Goal: Information Seeking & Learning: Learn about a topic

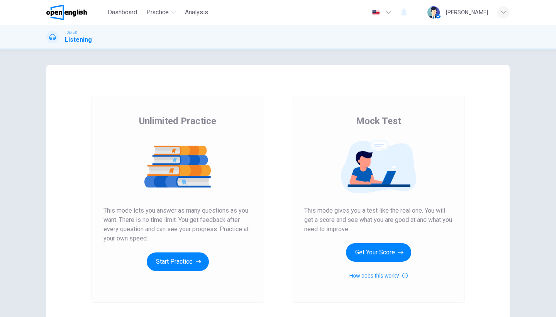
scroll to position [57, 0]
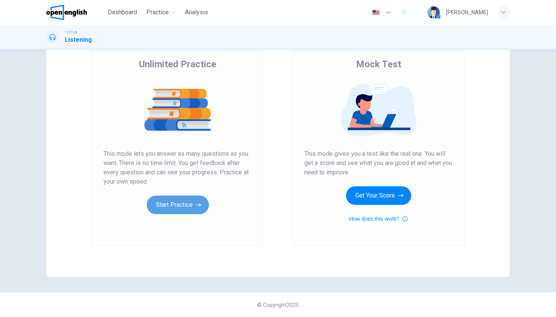
click at [189, 202] on button "Start Practice" at bounding box center [178, 204] width 62 height 19
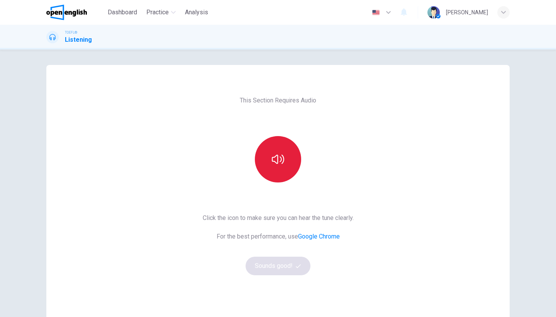
click at [275, 178] on button "button" at bounding box center [278, 159] width 46 height 46
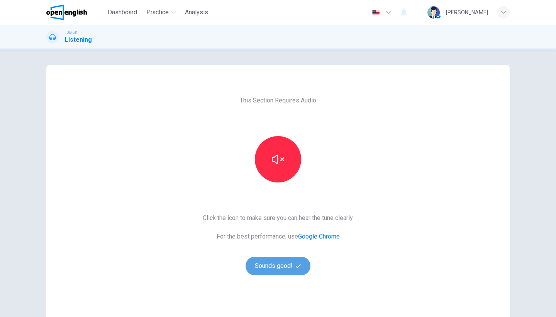
click at [287, 263] on button "Sounds good!" at bounding box center [278, 265] width 65 height 19
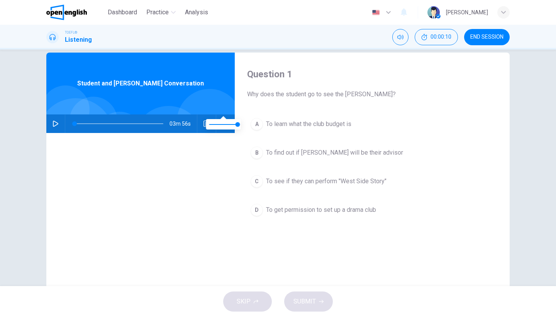
scroll to position [27, 0]
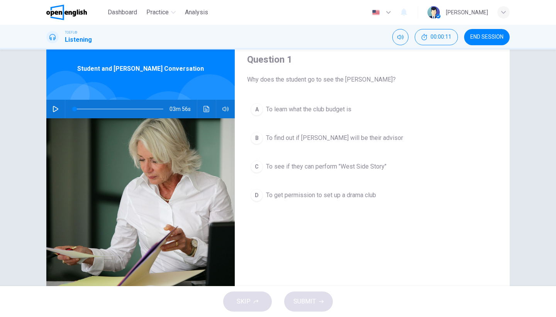
click at [53, 107] on icon "button" at bounding box center [56, 109] width 6 height 6
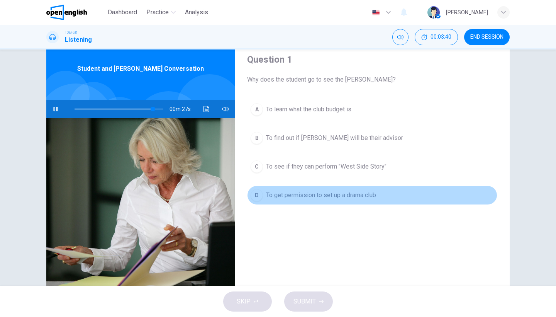
click at [254, 198] on div "D" at bounding box center [257, 195] width 12 height 12
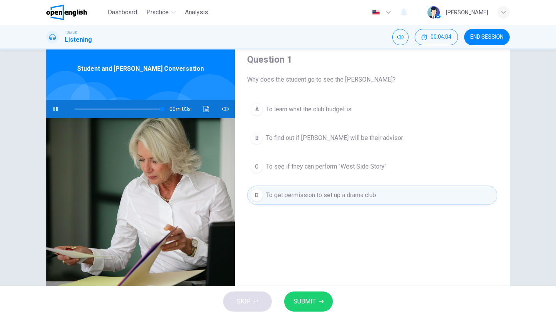
click at [313, 300] on span "SUBMIT" at bounding box center [305, 301] width 22 height 11
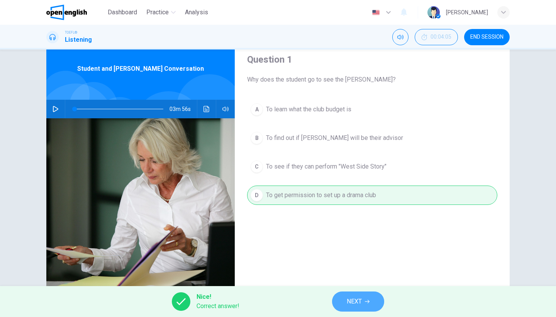
click at [358, 301] on span "NEXT" at bounding box center [354, 301] width 15 height 11
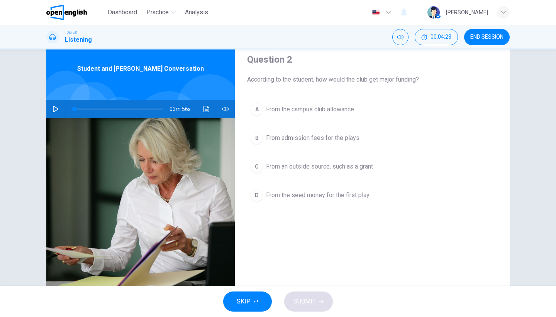
click at [53, 108] on icon "button" at bounding box center [55, 109] width 5 height 6
click at [257, 168] on div "C" at bounding box center [257, 166] width 12 height 12
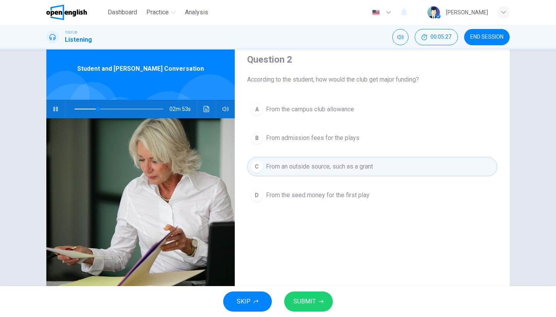
click at [311, 302] on span "SUBMIT" at bounding box center [305, 301] width 22 height 11
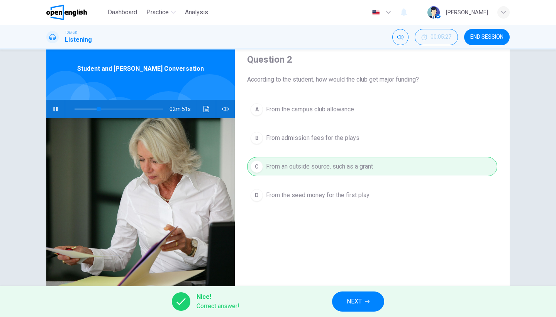
click at [361, 299] on span "NEXT" at bounding box center [354, 301] width 15 height 11
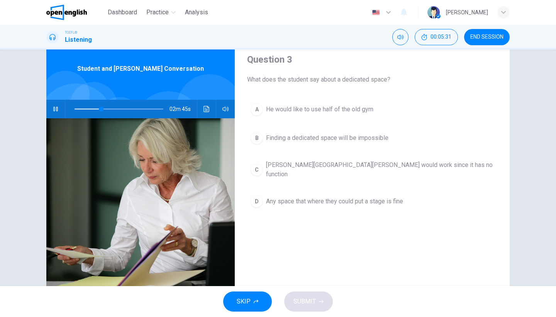
click at [57, 109] on button "button" at bounding box center [55, 109] width 12 height 19
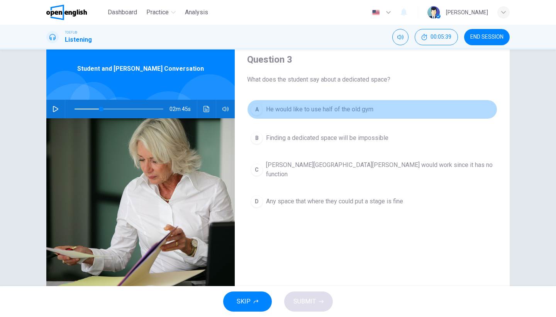
click at [258, 110] on div "A" at bounding box center [257, 109] width 12 height 12
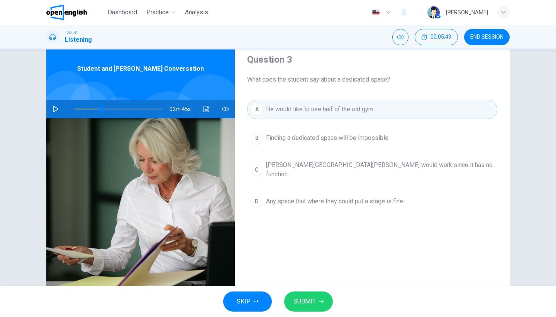
click at [313, 308] on button "SUBMIT" at bounding box center [308, 301] width 49 height 20
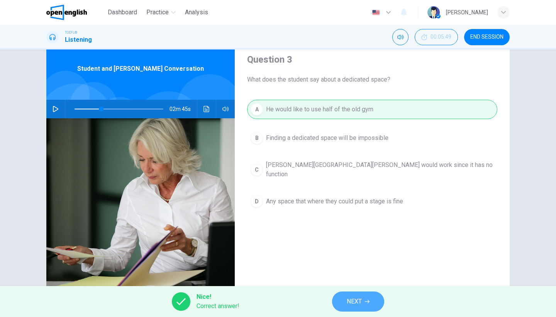
click at [352, 302] on span "NEXT" at bounding box center [354, 301] width 15 height 11
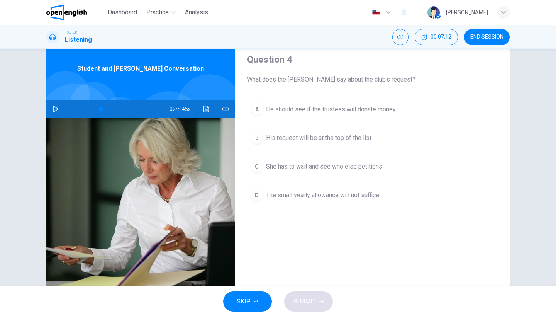
click at [53, 108] on icon "button" at bounding box center [56, 109] width 6 height 6
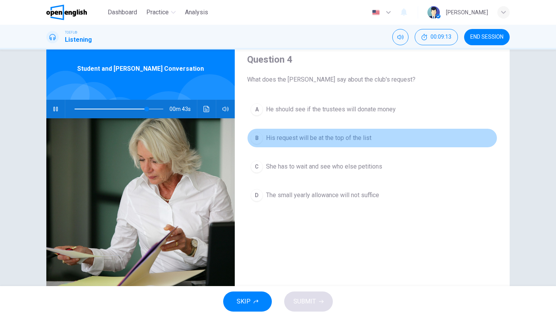
click at [256, 141] on div "B" at bounding box center [257, 138] width 12 height 12
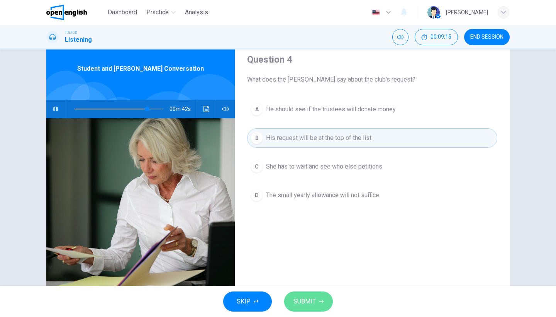
click at [308, 295] on button "SUBMIT" at bounding box center [308, 301] width 49 height 20
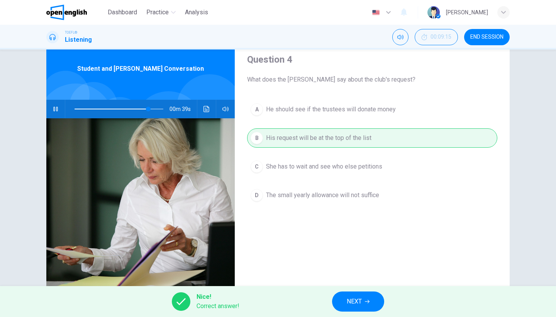
click at [363, 301] on button "NEXT" at bounding box center [358, 301] width 52 height 20
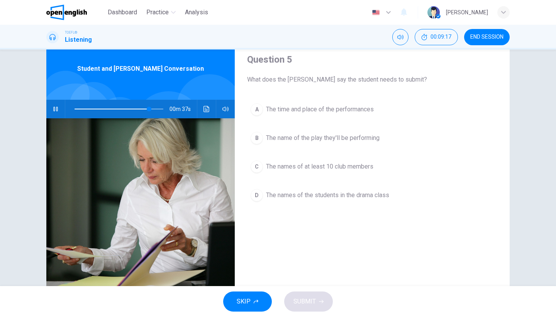
click at [54, 106] on icon "button" at bounding box center [56, 109] width 6 height 6
click at [139, 109] on span at bounding box center [119, 109] width 89 height 11
click at [53, 109] on icon "button" at bounding box center [56, 109] width 6 height 6
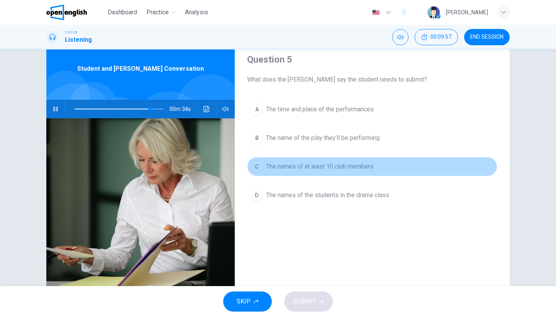
click at [329, 166] on span "The names of at least 10 club members" at bounding box center [319, 166] width 107 height 9
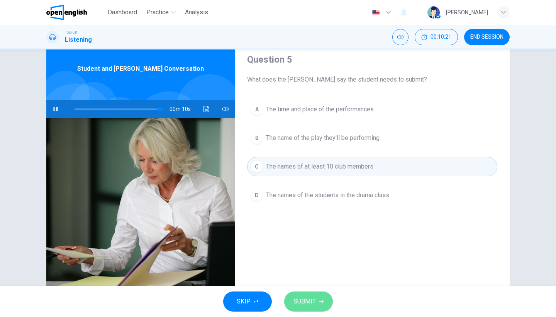
click at [314, 300] on span "SUBMIT" at bounding box center [305, 301] width 22 height 11
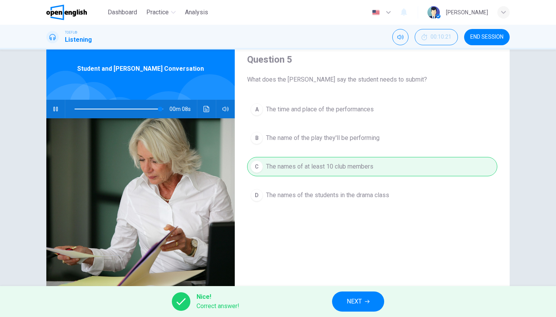
type input "**"
click at [361, 299] on span "NEXT" at bounding box center [354, 301] width 15 height 11
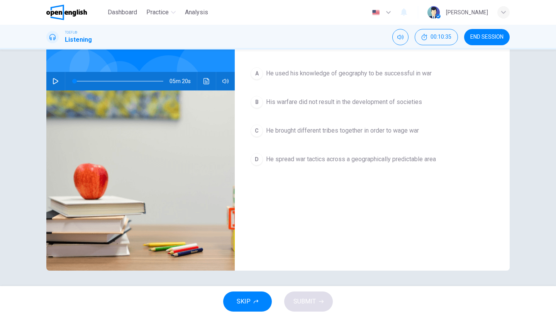
scroll to position [0, 0]
